Goal: Transaction & Acquisition: Purchase product/service

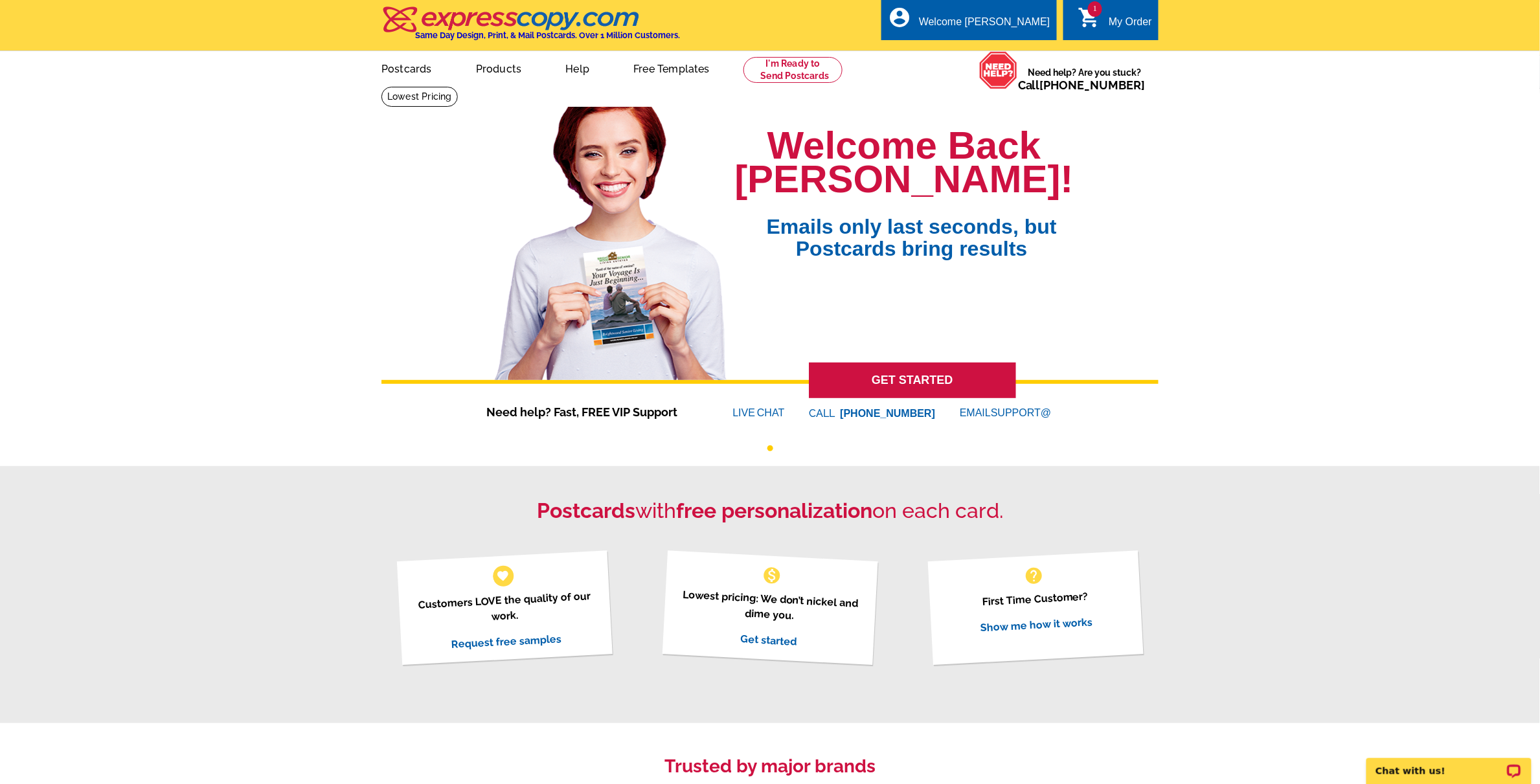
click at [1107, 20] on link "1 shopping_cart My Order" at bounding box center [1115, 22] width 75 height 16
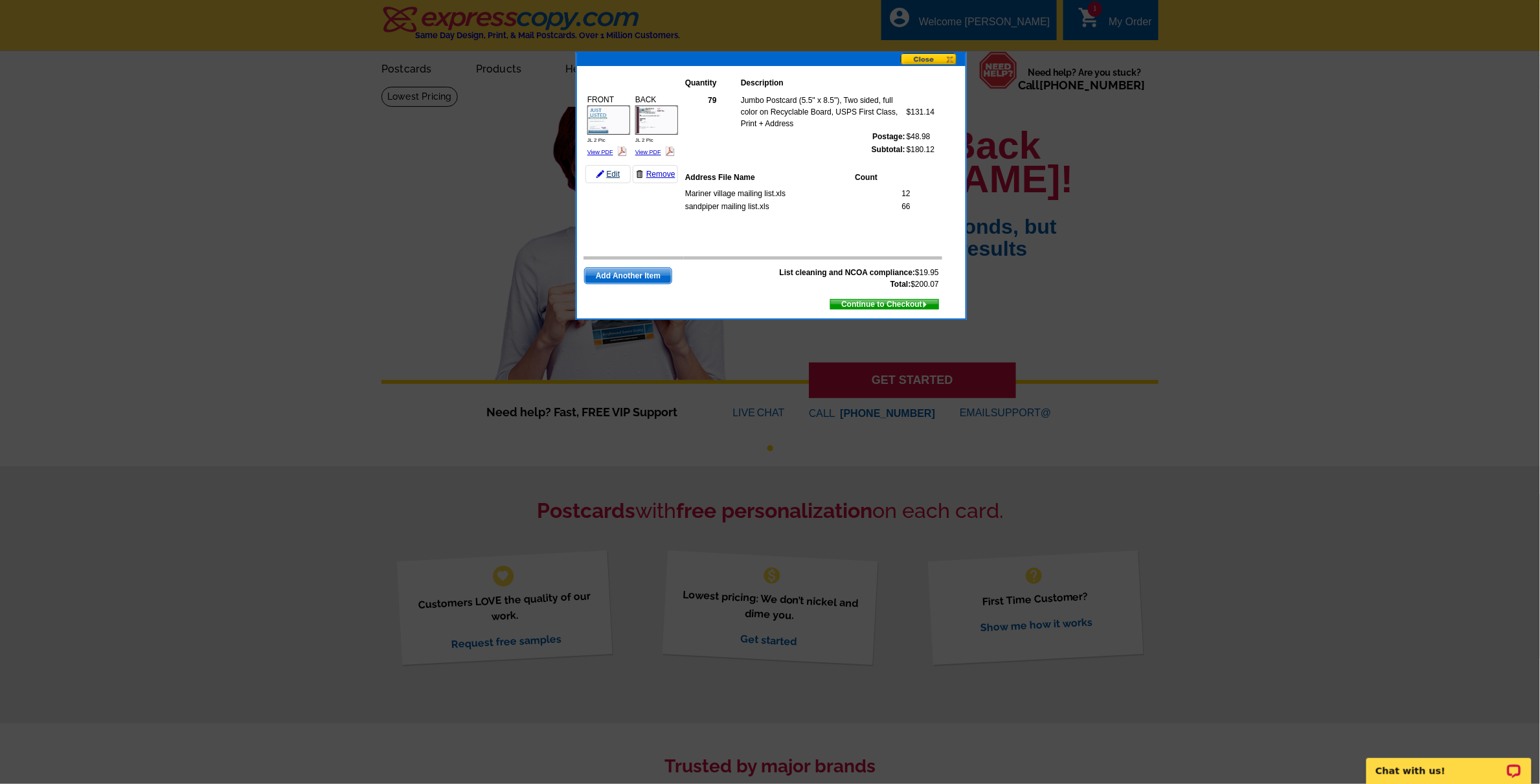
click at [607, 174] on link "Edit" at bounding box center [608, 174] width 45 height 18
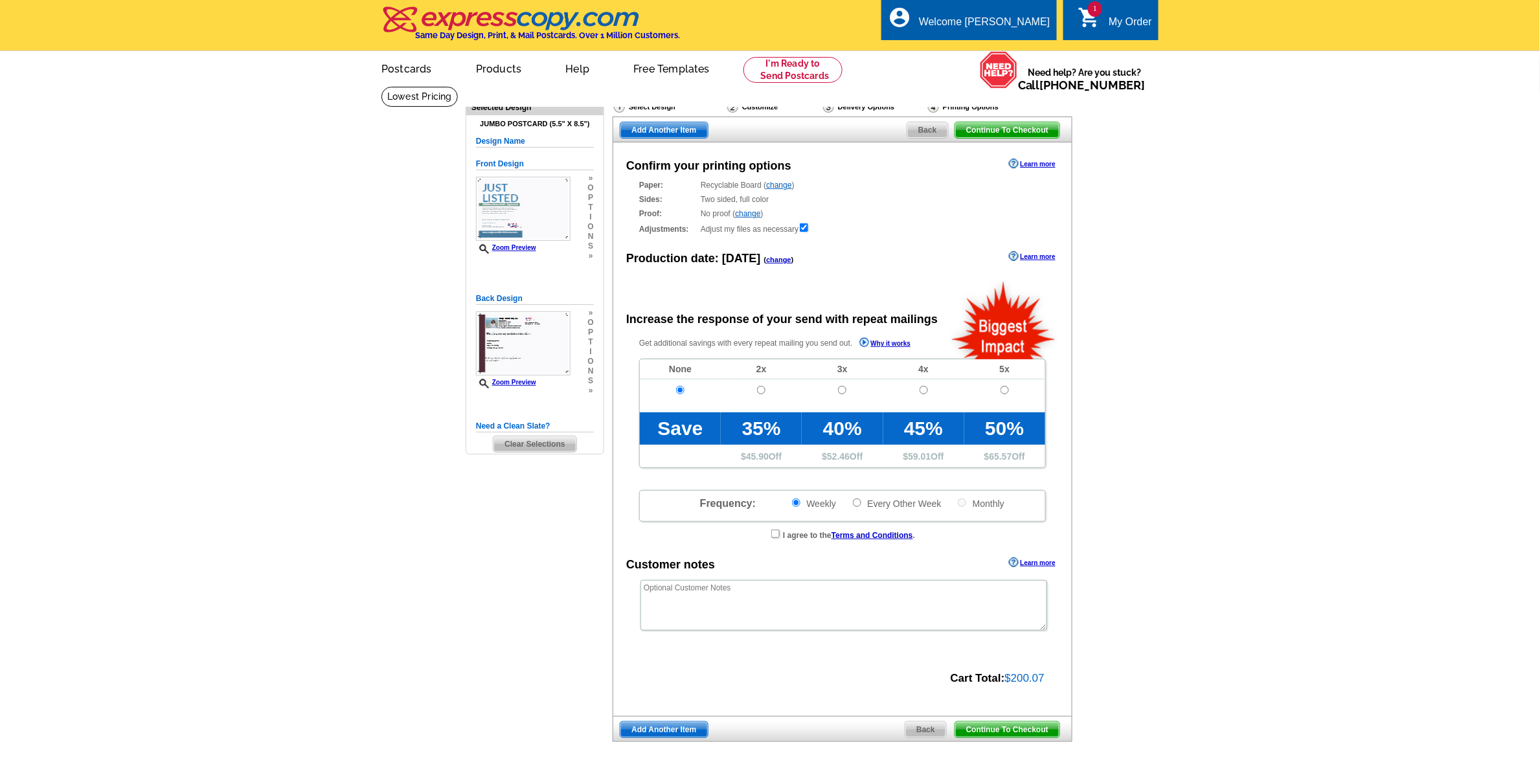
radio input "false"
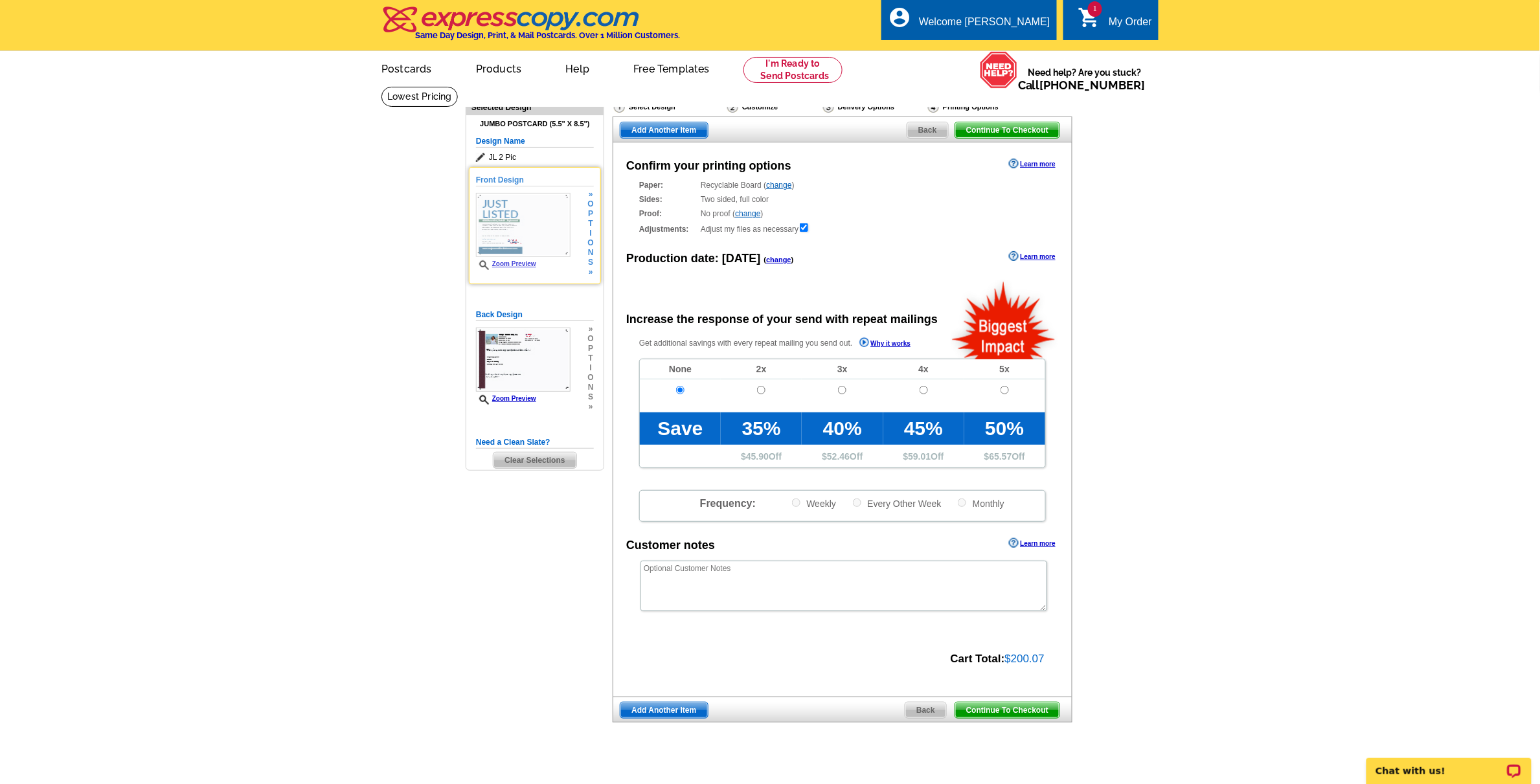
click at [503, 220] on img at bounding box center [523, 225] width 94 height 64
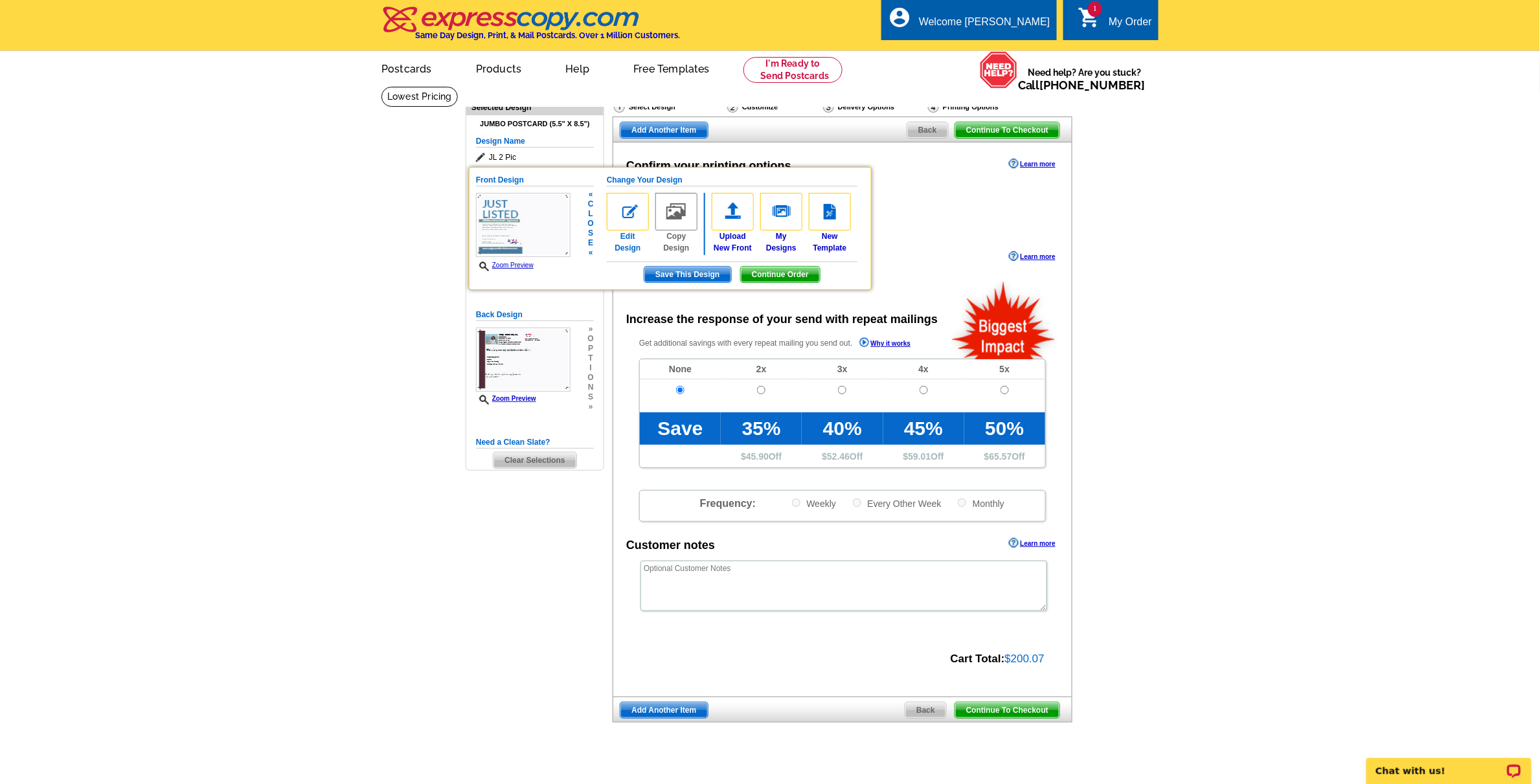
click at [621, 204] on img at bounding box center [628, 212] width 42 height 38
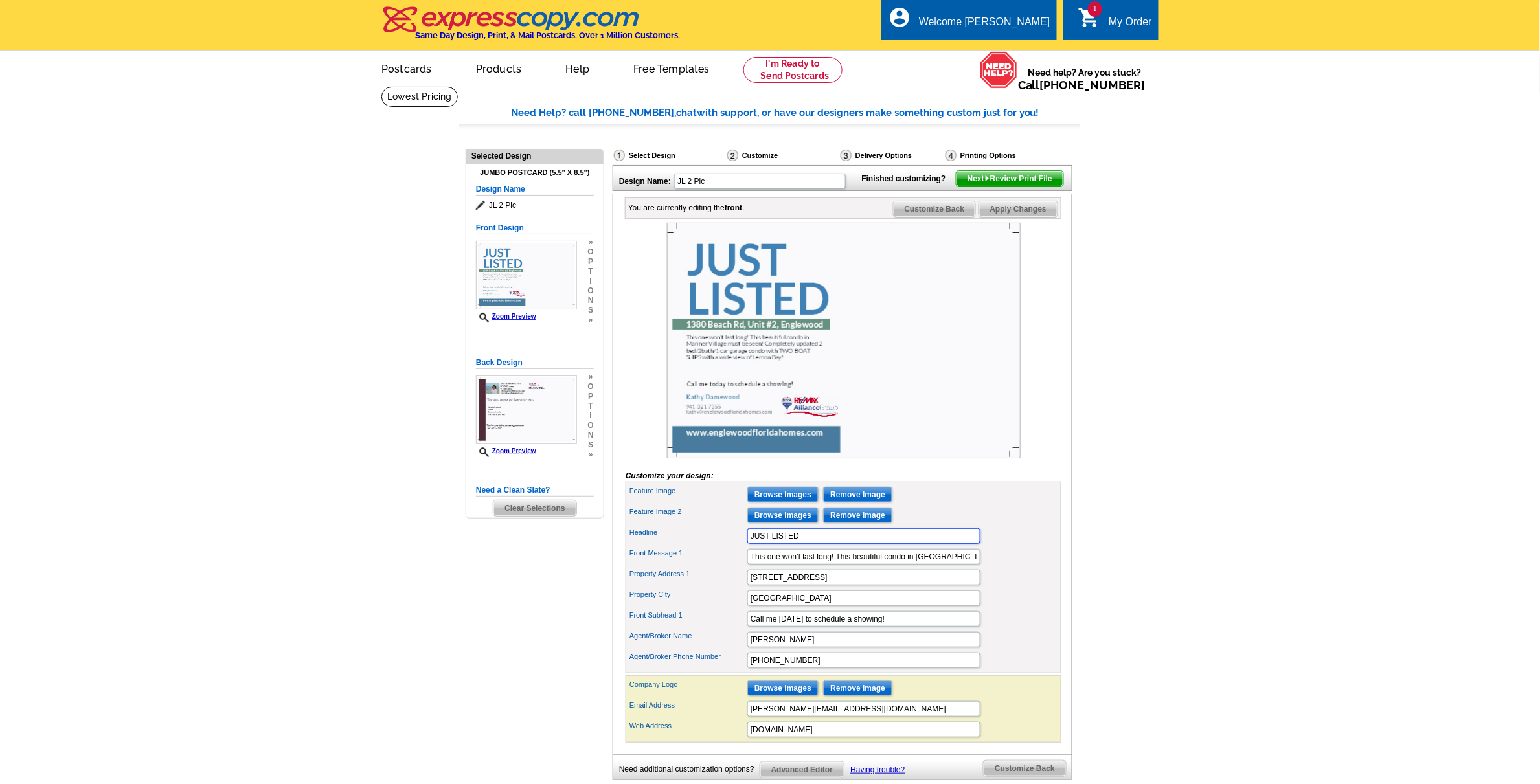
click at [848, 544] on input "JUST LISTED" at bounding box center [864, 535] width 233 height 15
click at [777, 503] on input "Browse Images" at bounding box center [783, 494] width 71 height 15
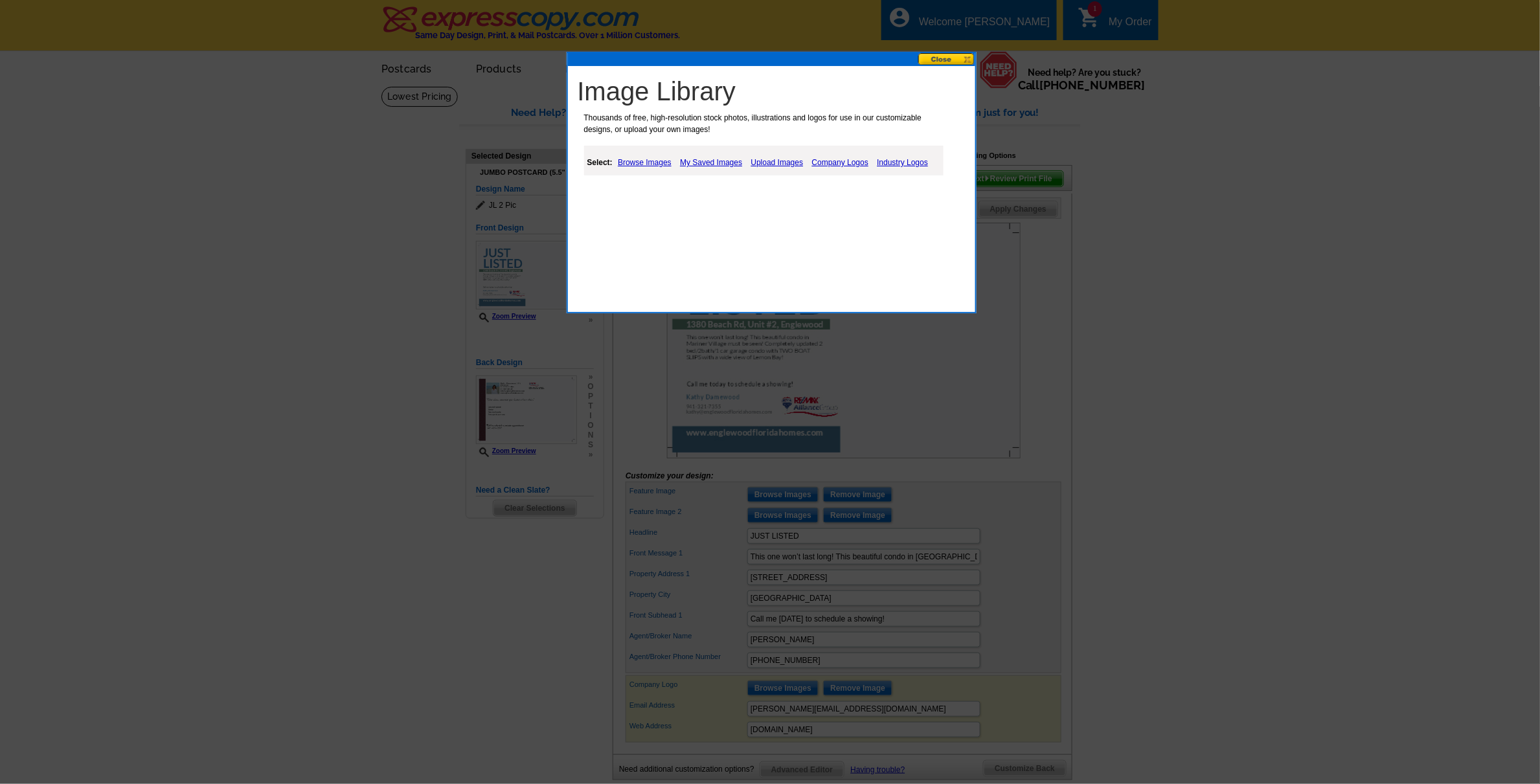
click at [769, 163] on link "Upload Images" at bounding box center [778, 162] width 59 height 15
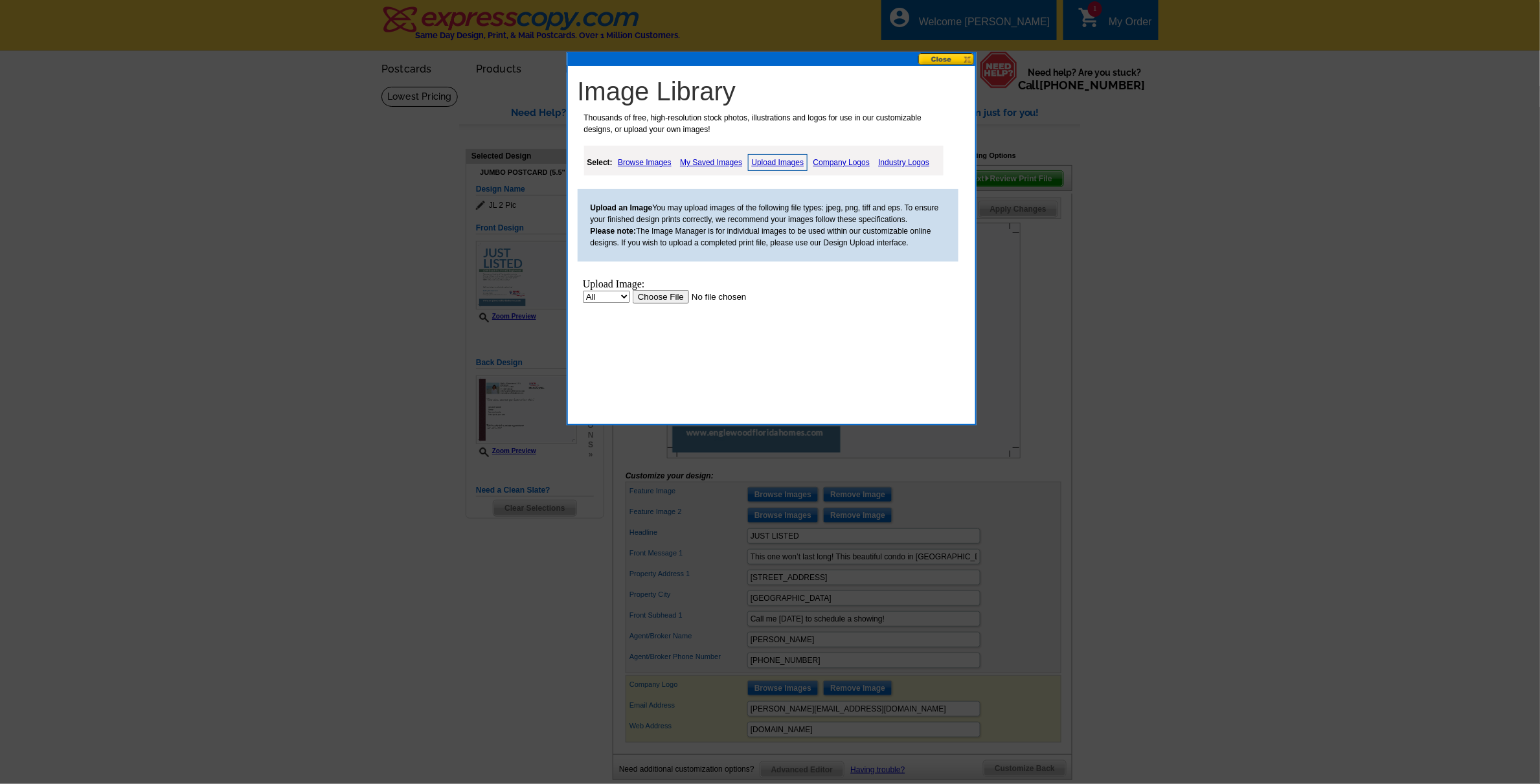
click at [660, 296] on input "file" at bounding box center [714, 296] width 164 height 13
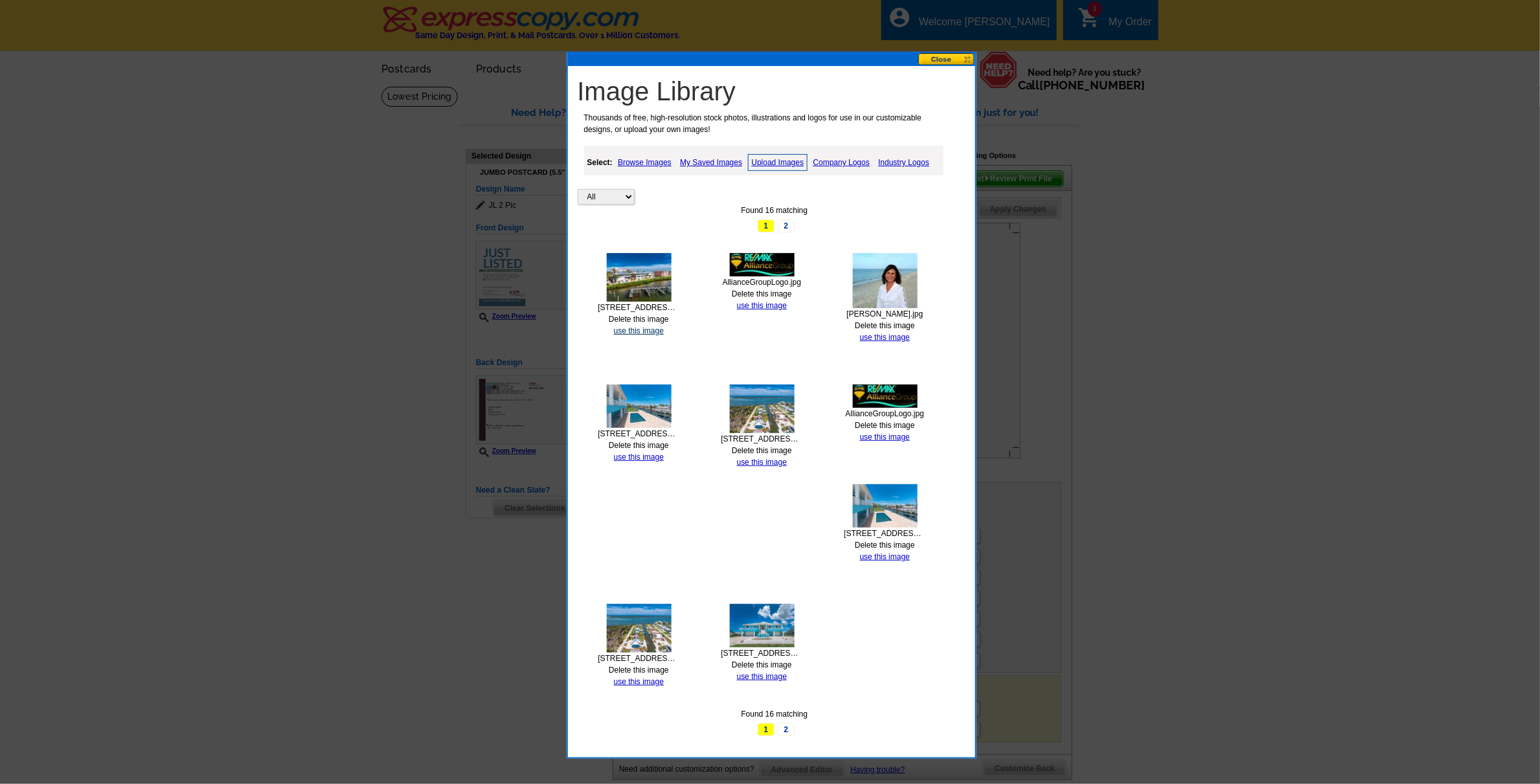
click at [629, 328] on link "use this image" at bounding box center [639, 331] width 49 height 9
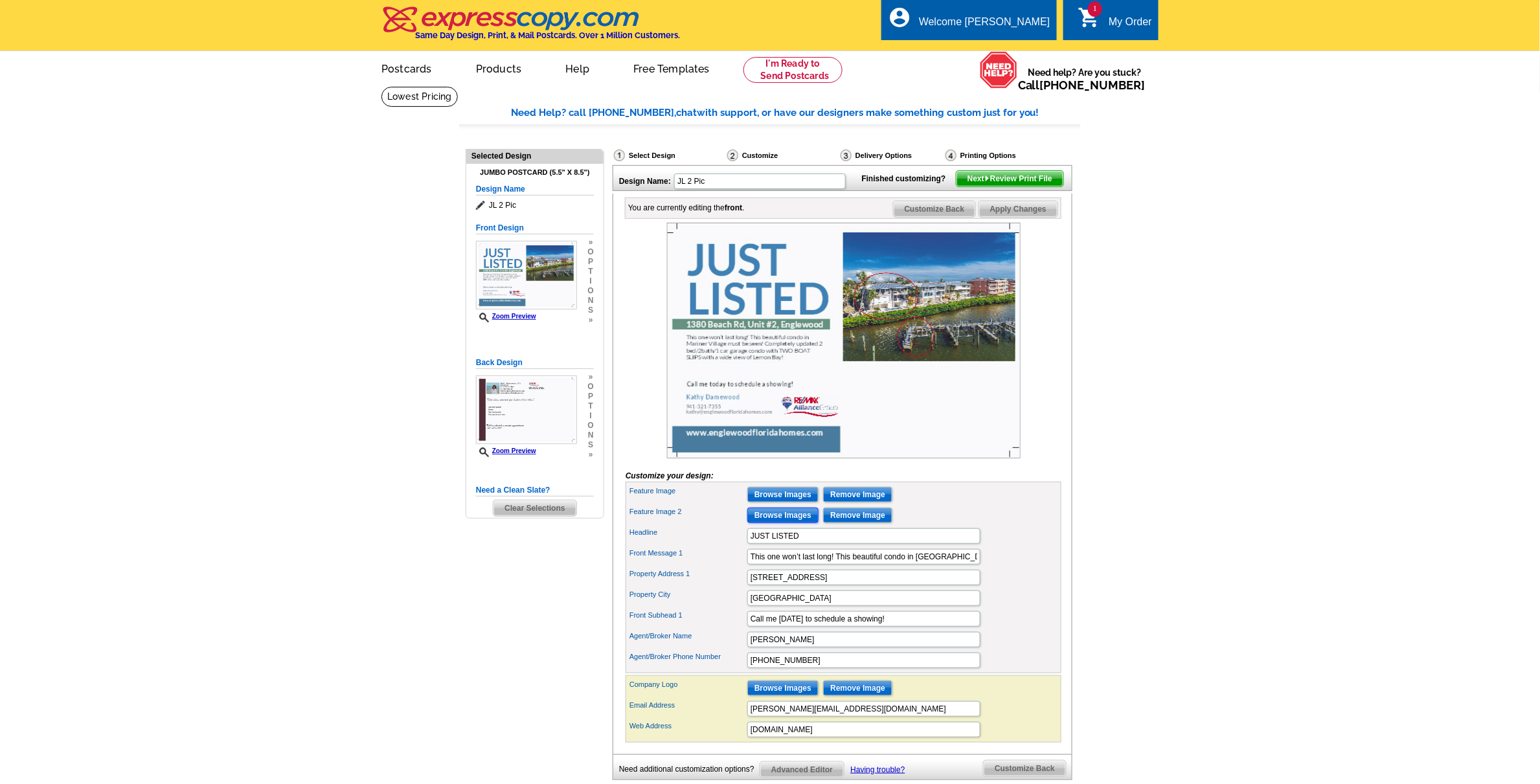
click at [777, 523] on input "Browse Images" at bounding box center [783, 514] width 71 height 15
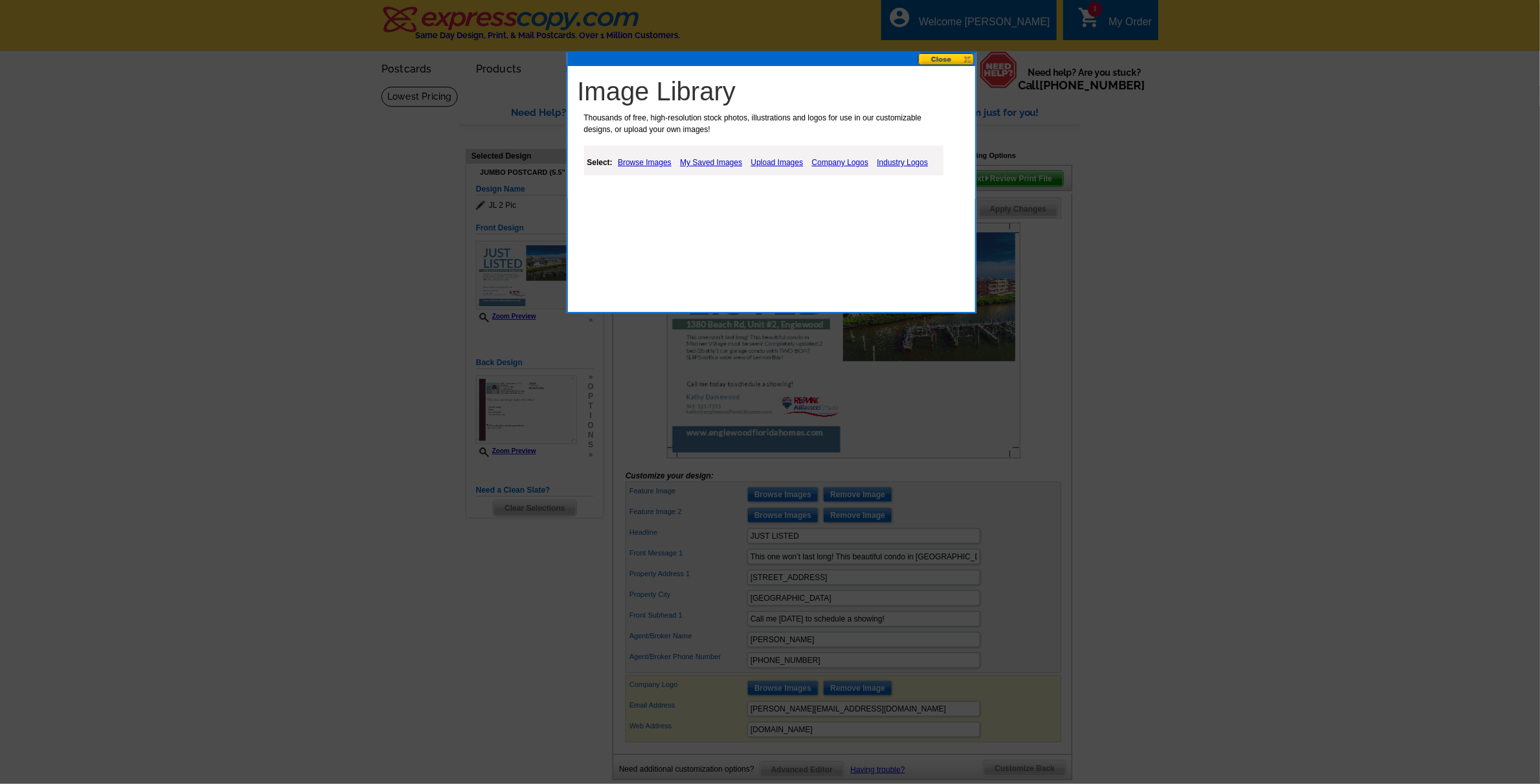
click at [628, 162] on link "Browse Images" at bounding box center [644, 162] width 60 height 15
click at [704, 156] on link "My Saved Images" at bounding box center [712, 162] width 68 height 15
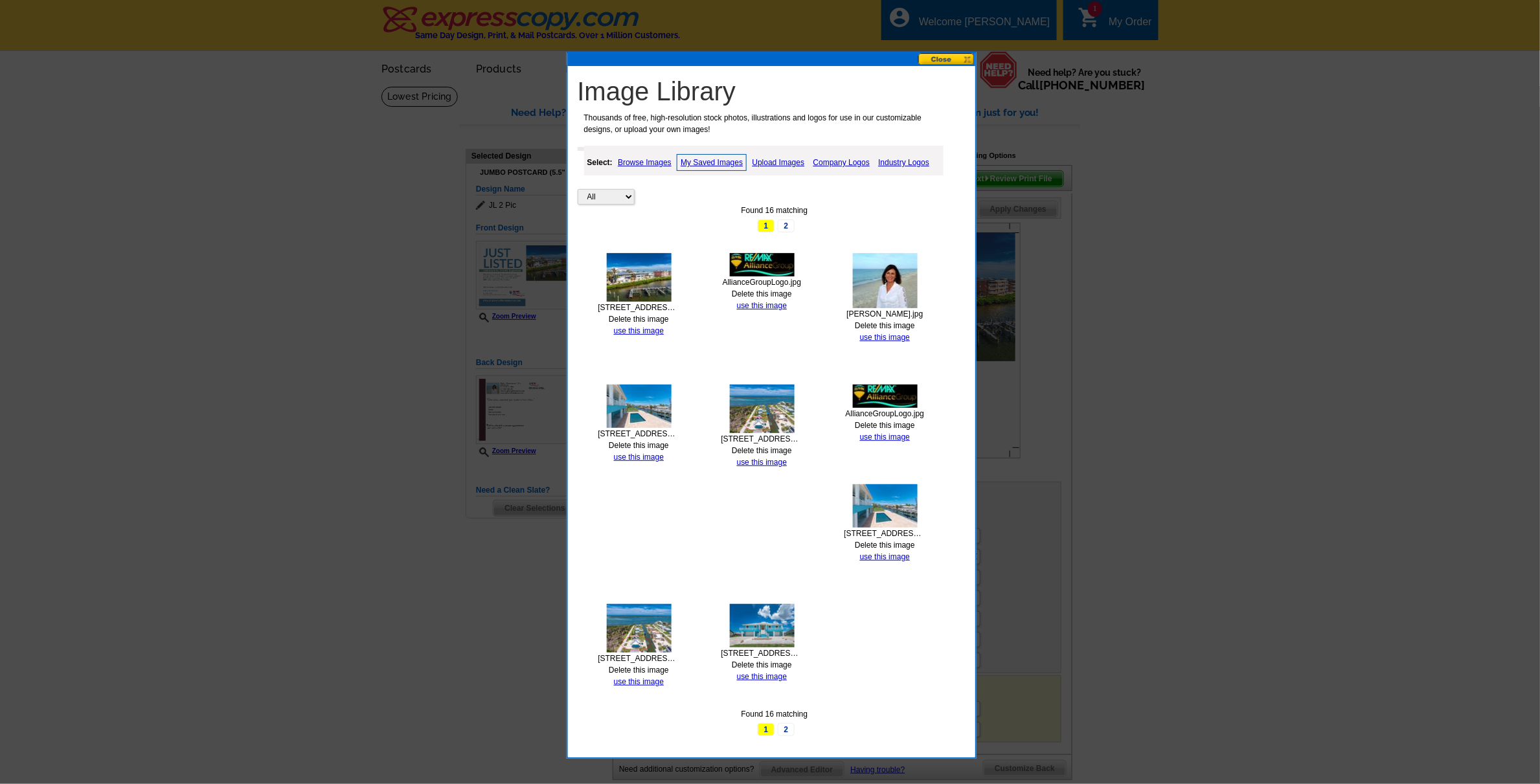
click at [646, 282] on img at bounding box center [640, 278] width 65 height 49
click at [631, 328] on link "use this image" at bounding box center [639, 331] width 49 height 9
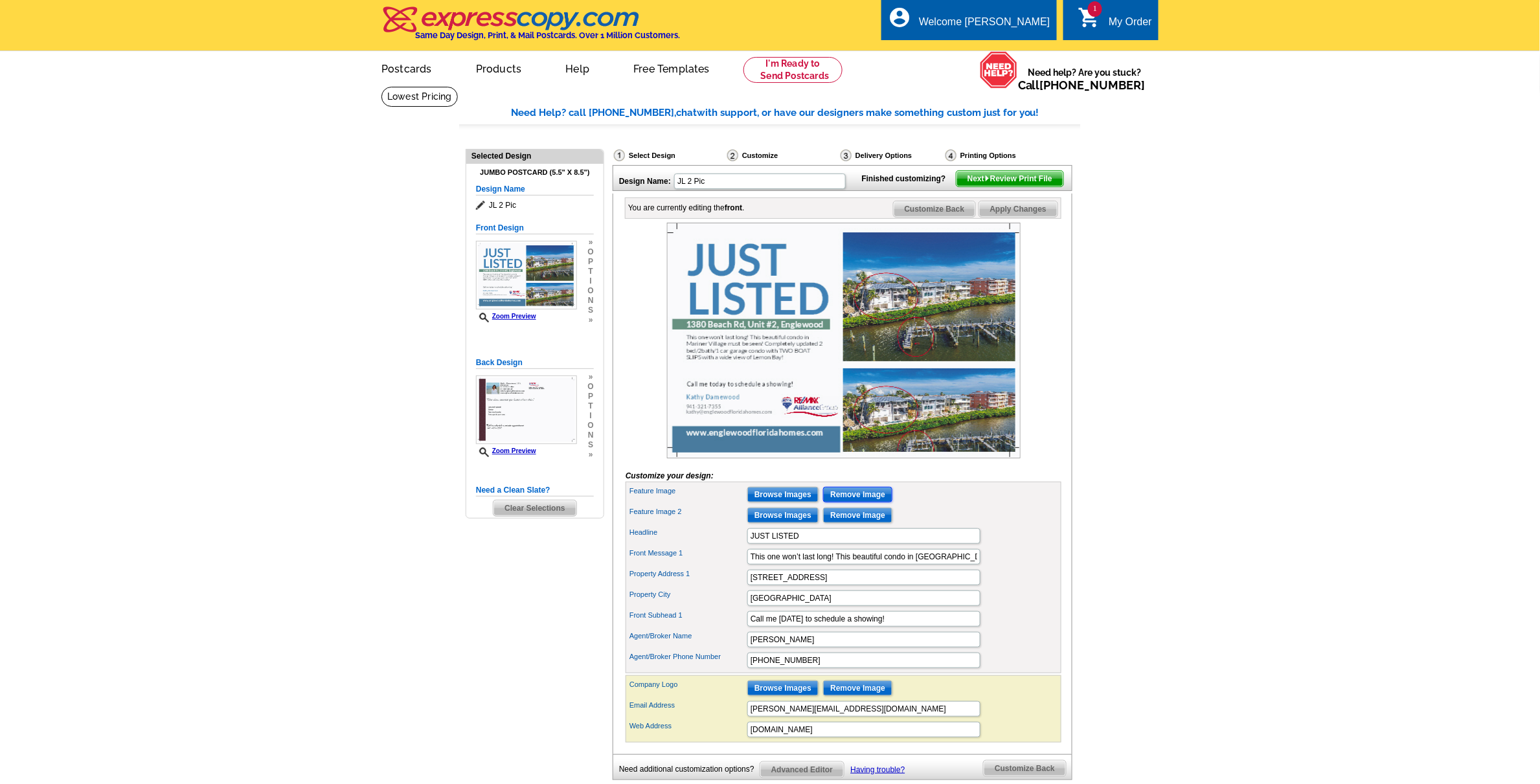
click at [854, 503] on input "Remove Image" at bounding box center [857, 494] width 69 height 15
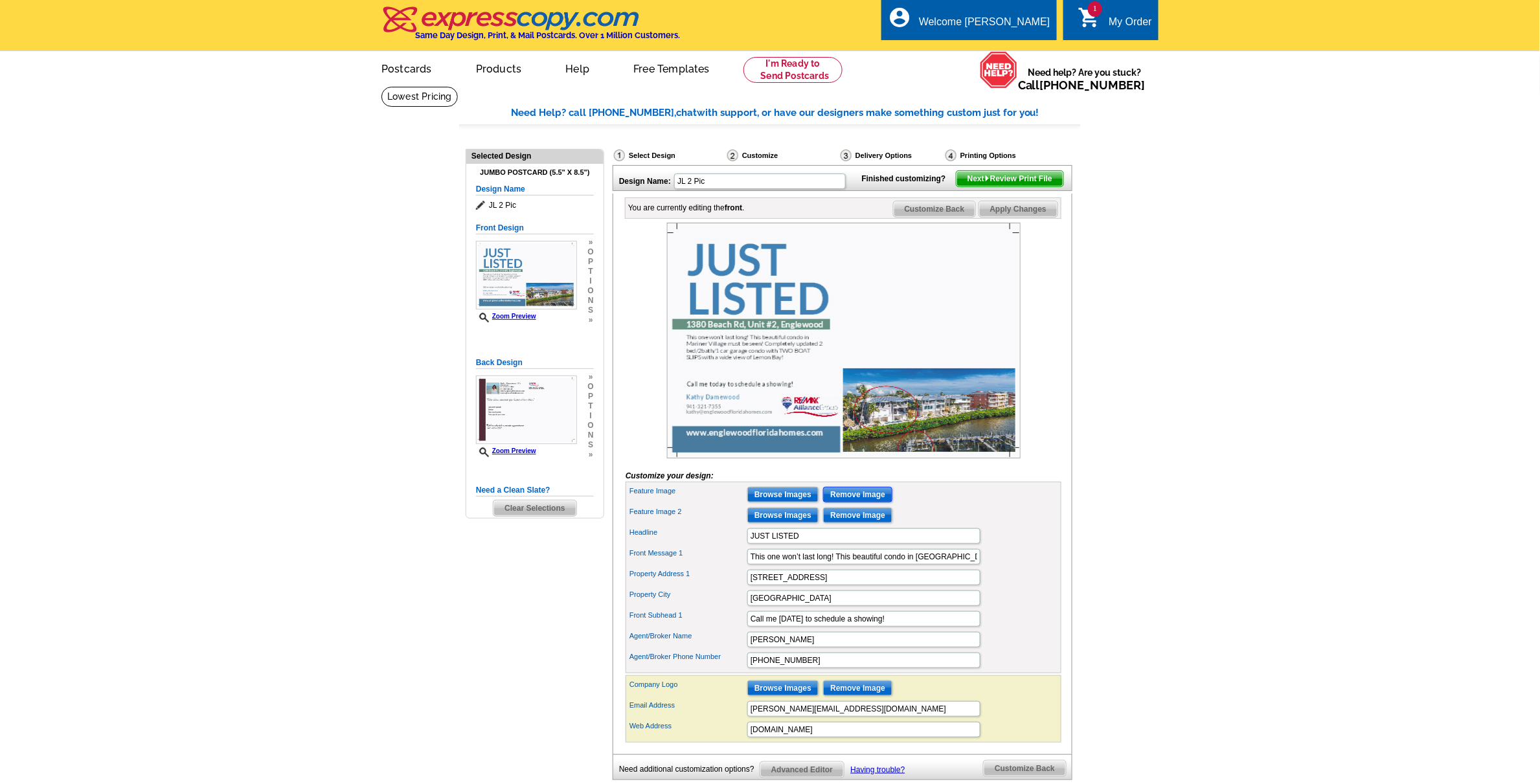
scroll to position [81, 0]
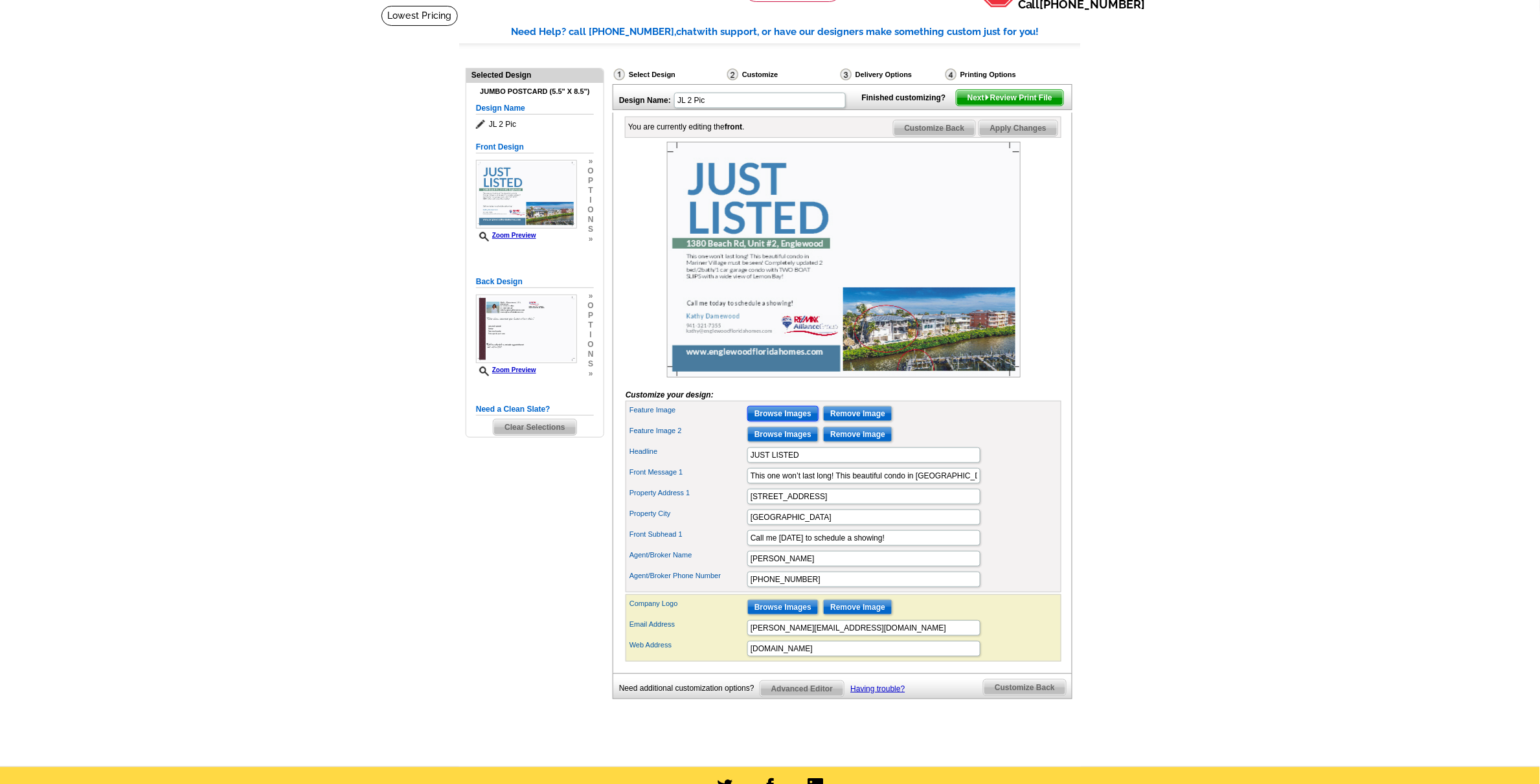
click at [779, 422] on input "Browse Images" at bounding box center [783, 413] width 71 height 15
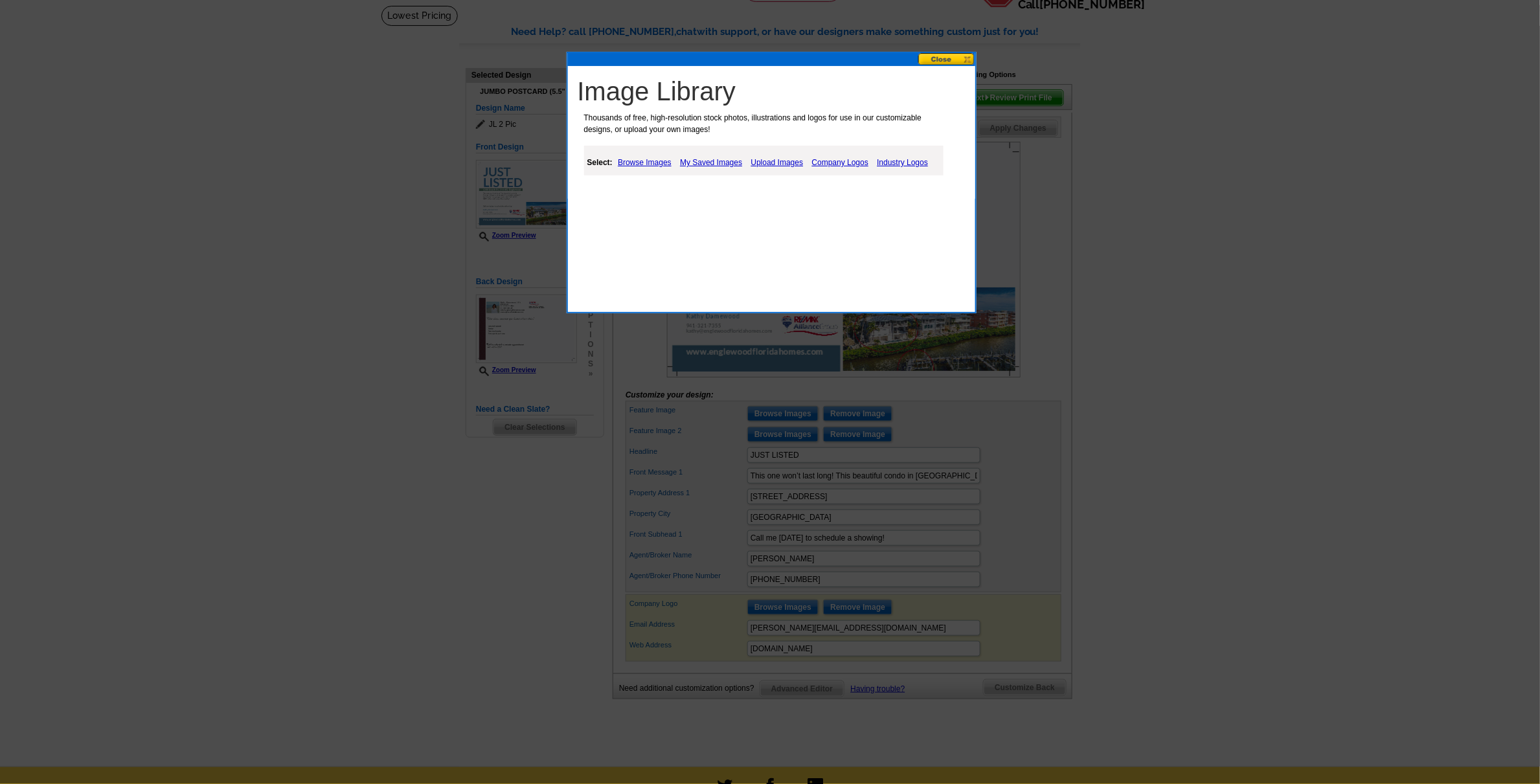
click at [765, 163] on link "Upload Images" at bounding box center [778, 162] width 59 height 15
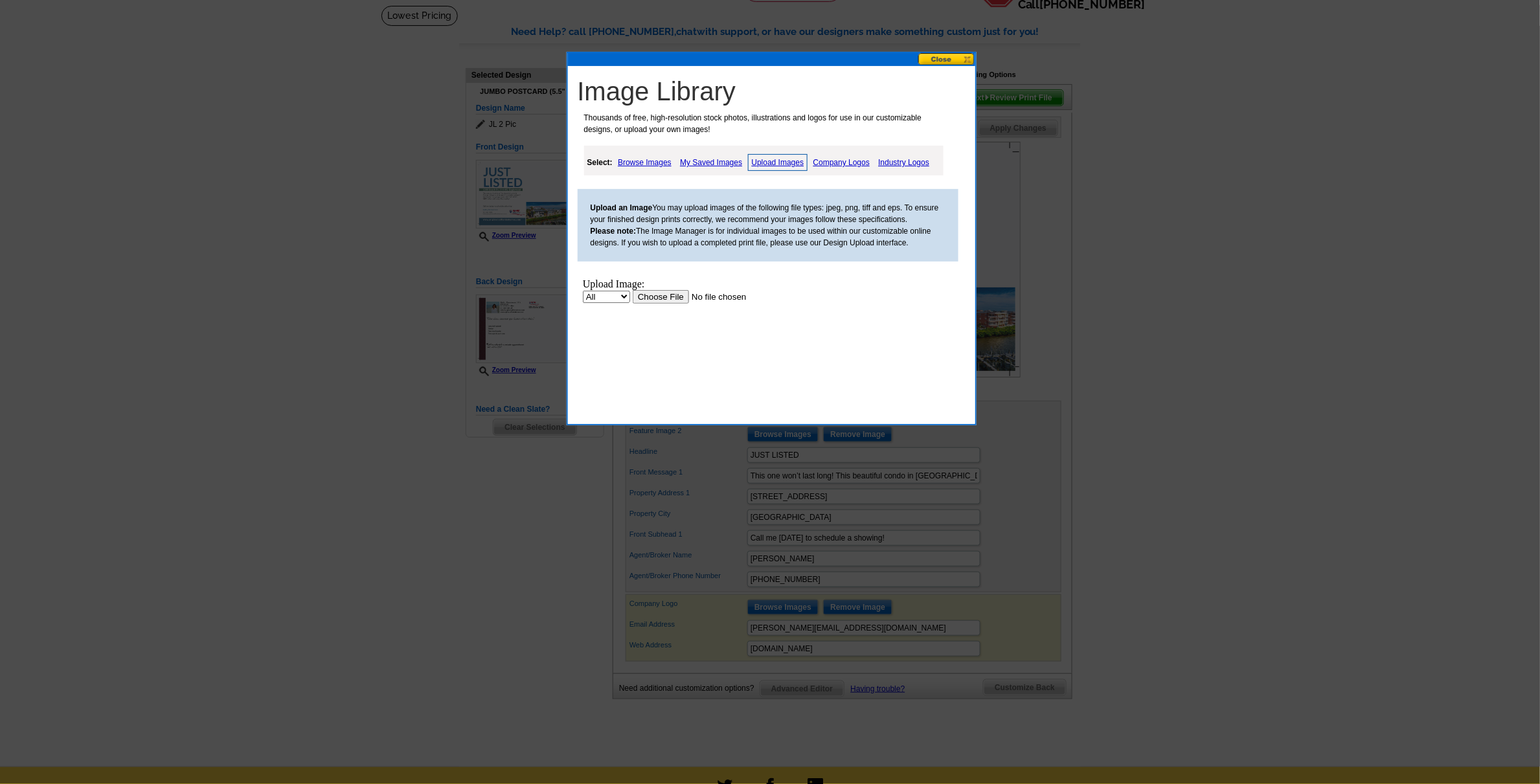
scroll to position [0, 0]
click at [657, 295] on input "file" at bounding box center [714, 296] width 164 height 13
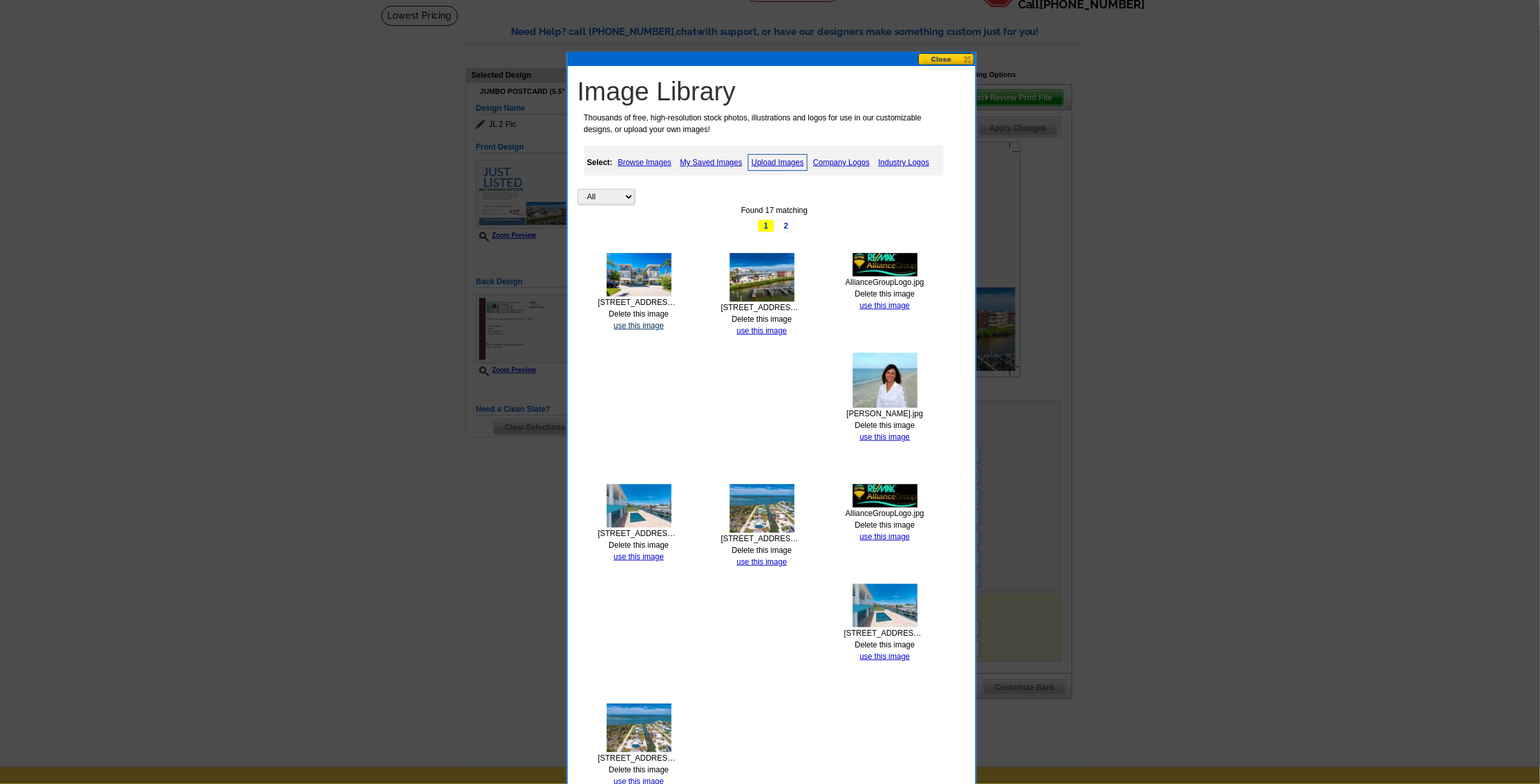
click at [628, 324] on link "use this image" at bounding box center [639, 325] width 49 height 9
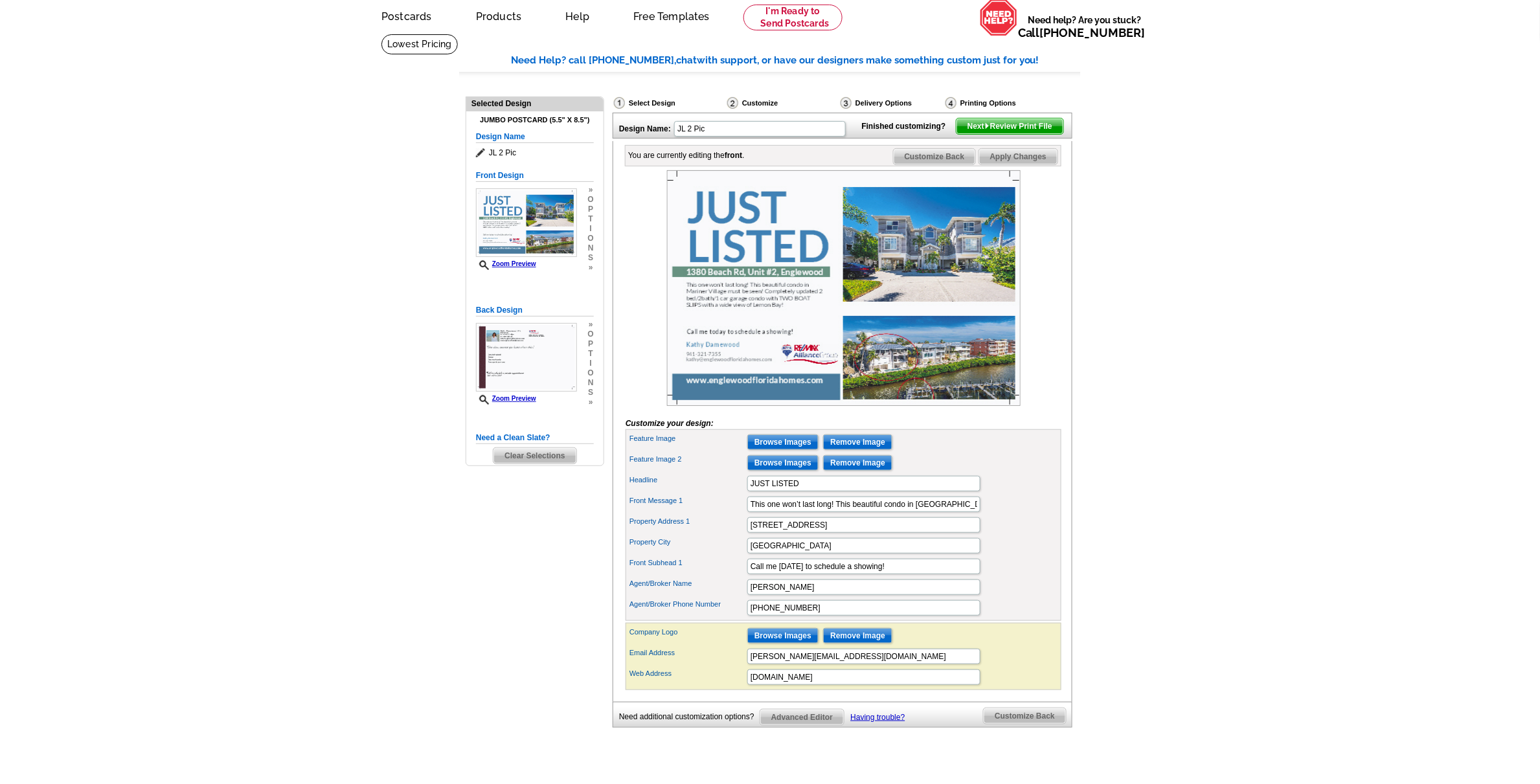
scroll to position [81, 0]
